Goal: Information Seeking & Learning: Check status

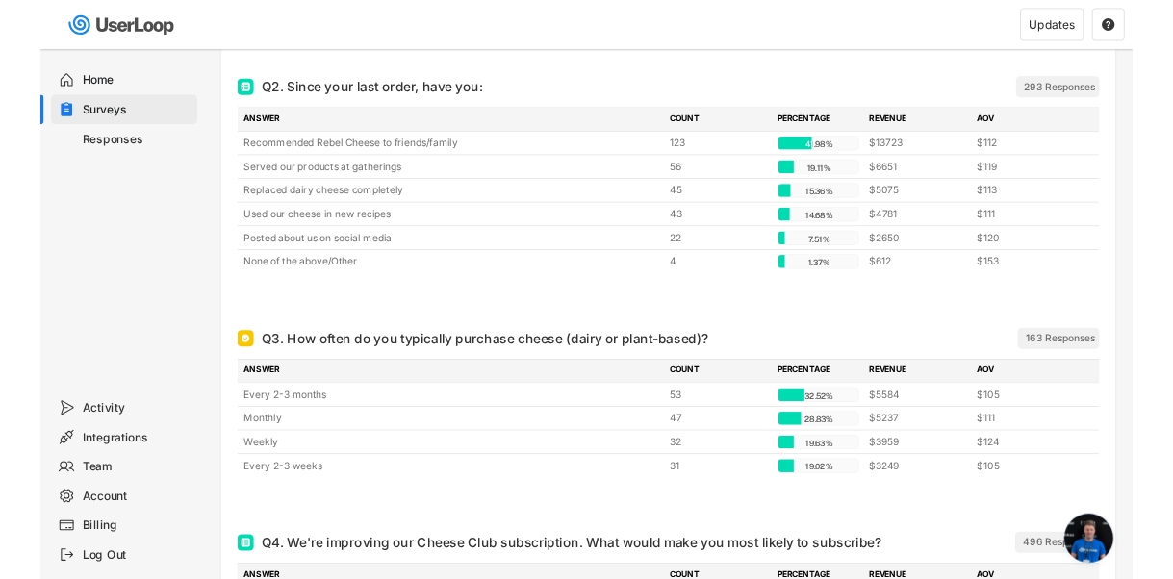
scroll to position [8597, 0]
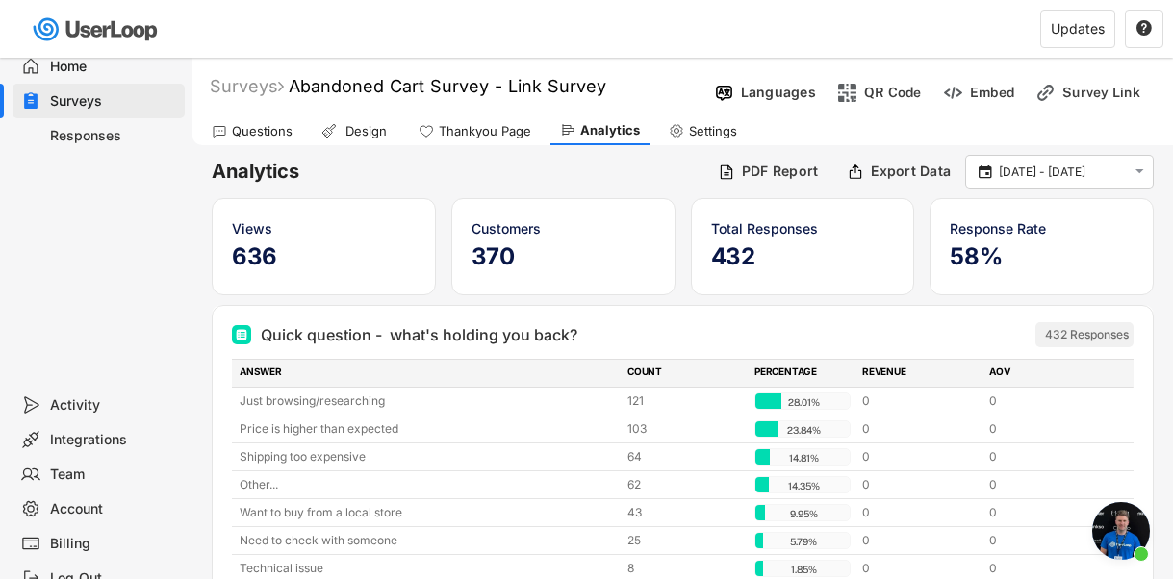
scroll to position [8330, 0]
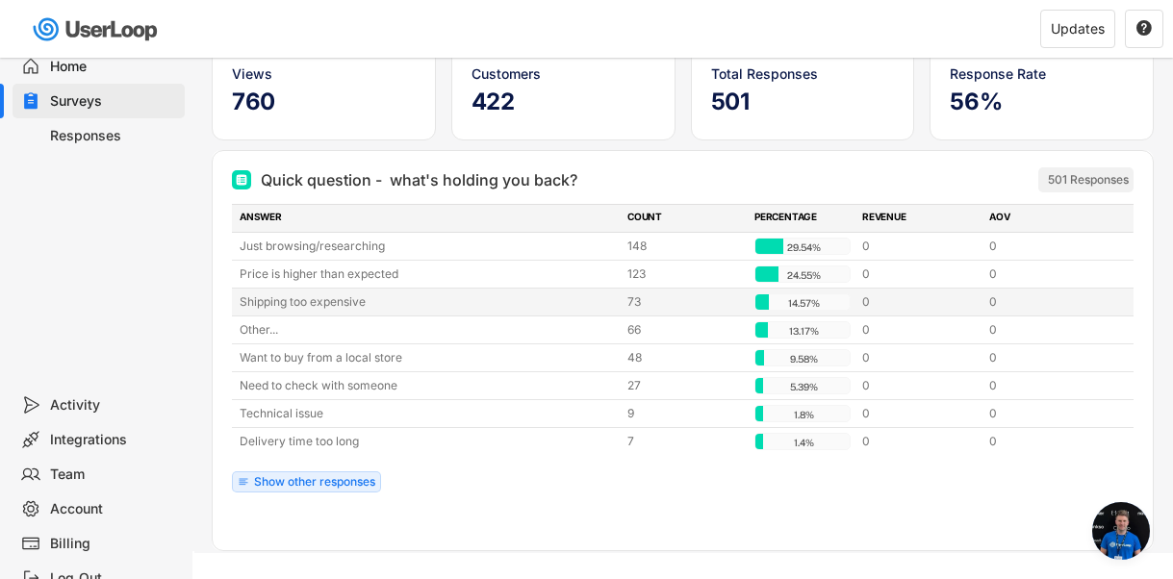
scroll to position [187, 0]
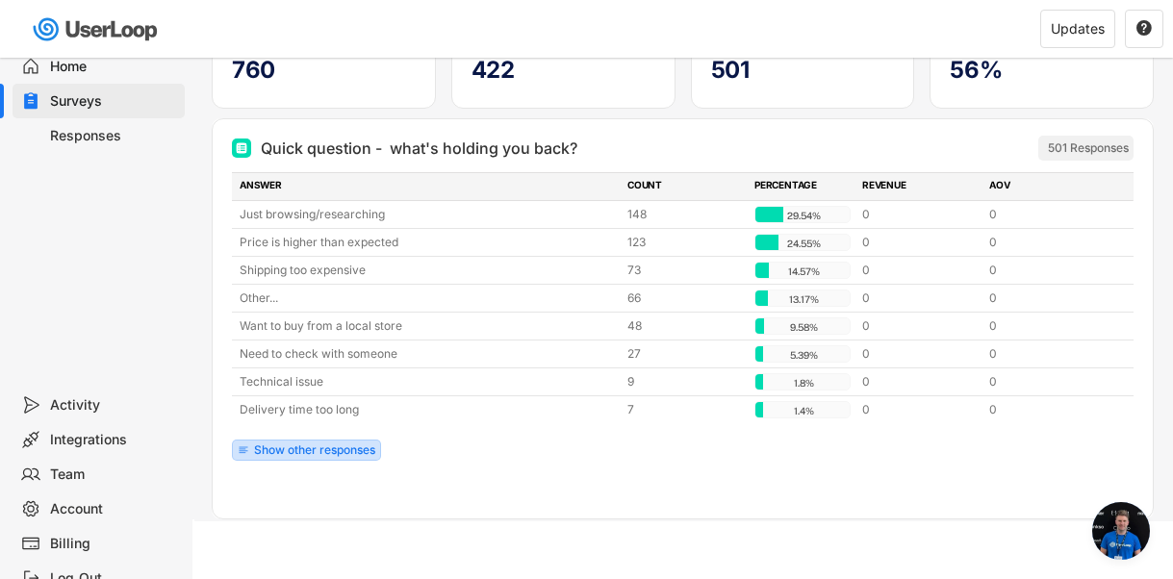
click at [306, 453] on div "Show other responses" at bounding box center [314, 450] width 121 height 12
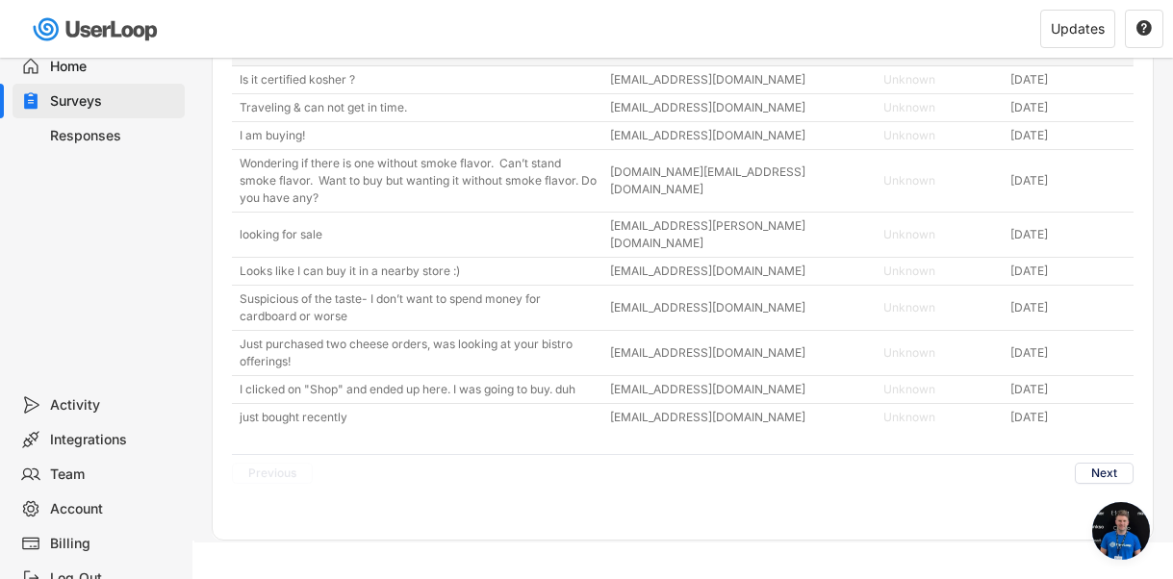
scroll to position [0, 0]
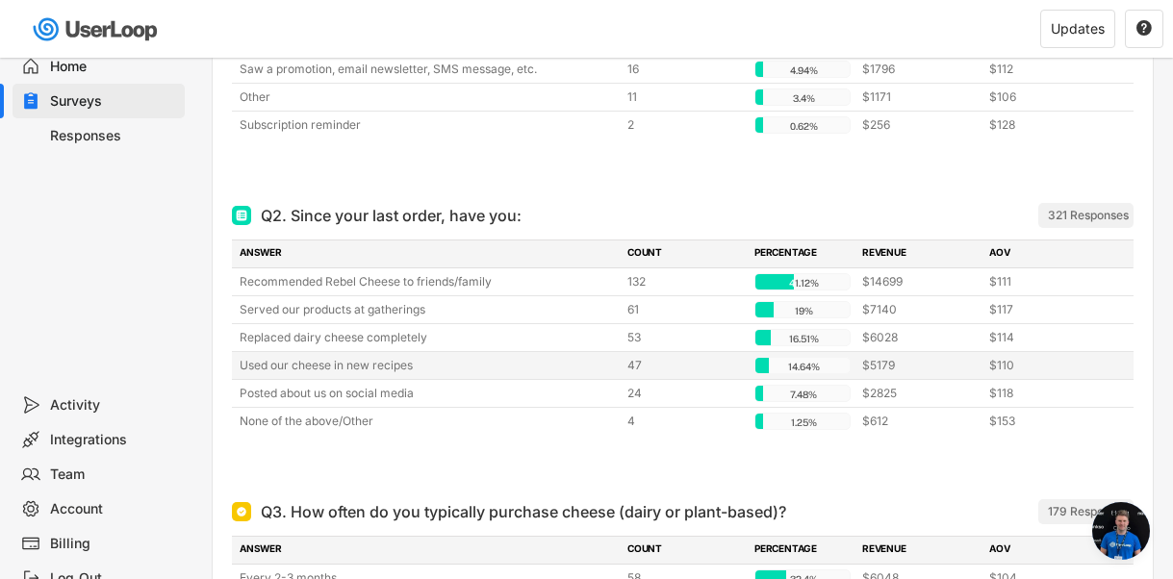
scroll to position [4703, 0]
